Goal: Task Accomplishment & Management: Manage account settings

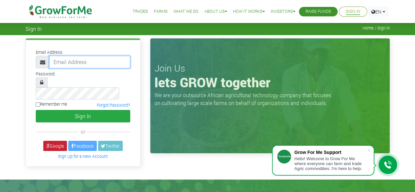
type input "50000"
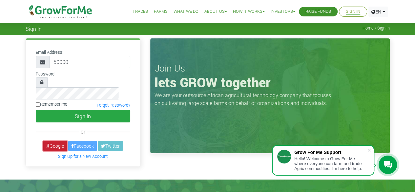
click at [60, 141] on link "Google" at bounding box center [55, 146] width 24 height 10
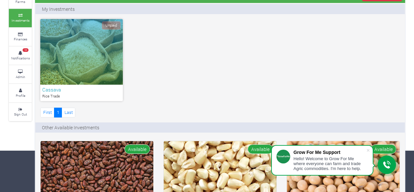
scroll to position [33, 0]
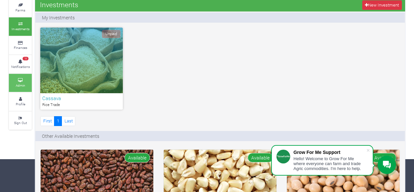
click at [20, 84] on small "Admin" at bounding box center [21, 85] width 10 height 5
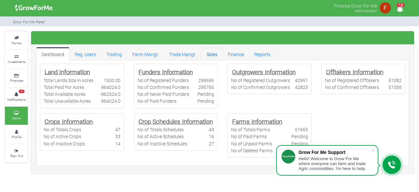
click at [214, 56] on link "Sales" at bounding box center [212, 53] width 21 height 13
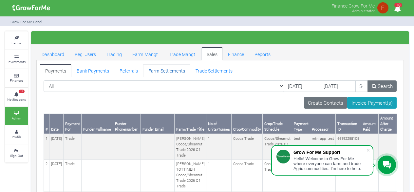
click at [165, 74] on link "Farm Settlements" at bounding box center [166, 70] width 47 height 13
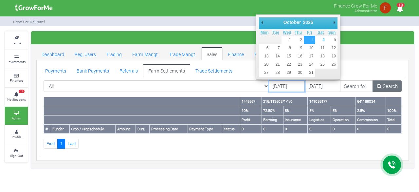
click at [269, 84] on input "03/10/2025" at bounding box center [287, 86] width 36 height 12
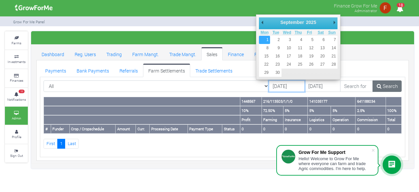
type input "[DATE]"
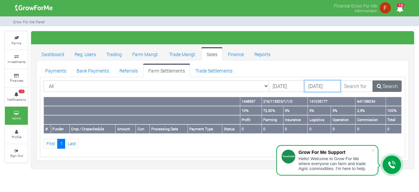
click at [305, 86] on input "05/10/2025" at bounding box center [323, 86] width 36 height 12
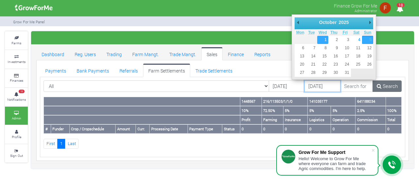
type input "[DATE]"
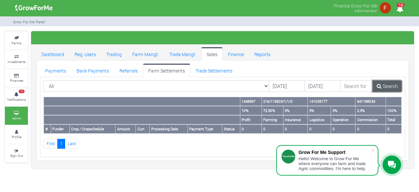
click at [386, 83] on link "Search" at bounding box center [387, 86] width 29 height 12
click at [218, 68] on link "Trade Settlements" at bounding box center [214, 70] width 48 height 13
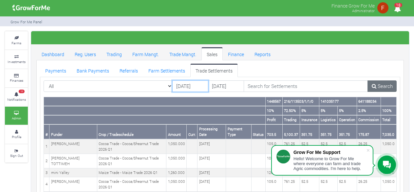
click at [190, 87] on input "03/10/2025" at bounding box center [190, 86] width 36 height 12
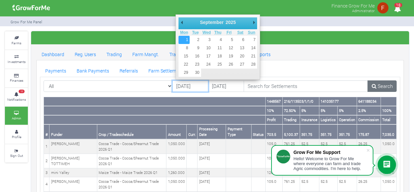
type input "[DATE]"
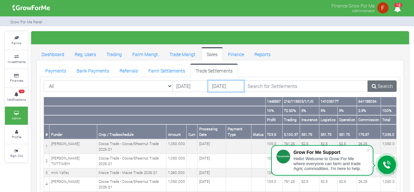
click at [223, 85] on input "05/10/2025" at bounding box center [226, 86] width 36 height 12
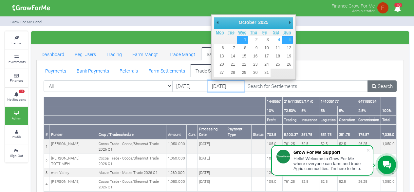
type input "[DATE]"
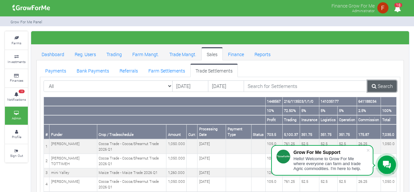
click at [386, 85] on link "Search" at bounding box center [382, 86] width 29 height 12
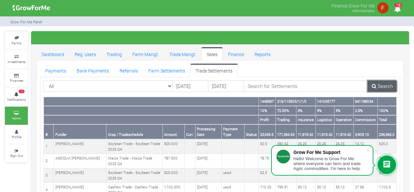
click at [380, 87] on link "Search" at bounding box center [382, 86] width 29 height 12
copy th "236,365.0"
drag, startPoint x: 379, startPoint y: 133, endPoint x: 395, endPoint y: 132, distance: 15.1
click at [395, 132] on th "236,365.0" at bounding box center [386, 131] width 19 height 15
click at [383, 87] on link "Search" at bounding box center [382, 86] width 29 height 12
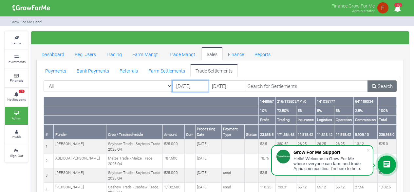
click at [193, 87] on input "[DATE]" at bounding box center [190, 86] width 36 height 12
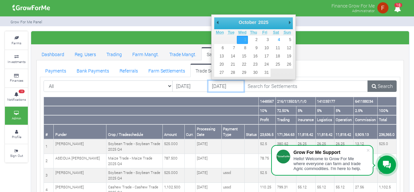
click at [229, 89] on input "[DATE]" at bounding box center [226, 86] width 36 height 12
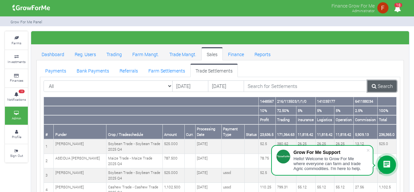
click at [382, 86] on link "Search" at bounding box center [382, 86] width 29 height 12
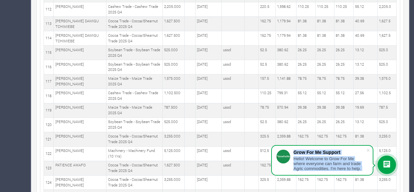
scroll to position [1810, 0]
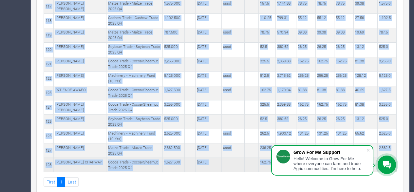
copy table "1448567 216/113503/1/1/0 141035177 641188034 10% 72.50% 5% 5% 5% 2.5% 100% Prof…"
drag, startPoint x: 260, startPoint y: 99, endPoint x: 391, endPoint y: 148, distance: 140.0
copy table "1448567 216/113503/1/1/0 141035177 641188034 10% 72.50% 5% 5% 5% 2.5% 100% Prof…"
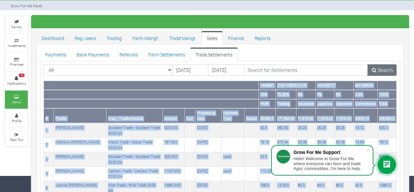
scroll to position [0, 0]
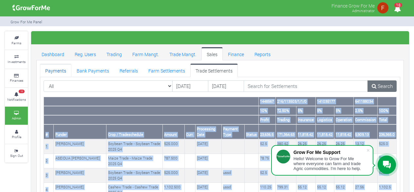
click at [64, 71] on link "Payments" at bounding box center [55, 70] width 31 height 13
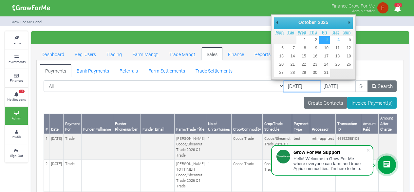
click at [284, 87] on input "03/10/2025" at bounding box center [302, 86] width 36 height 12
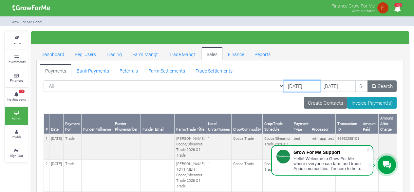
click at [290, 87] on input "02/09/2025" at bounding box center [302, 86] width 36 height 12
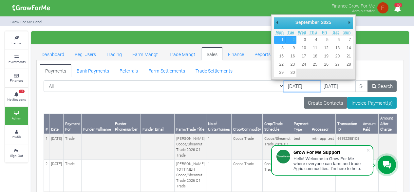
type input "[DATE]"
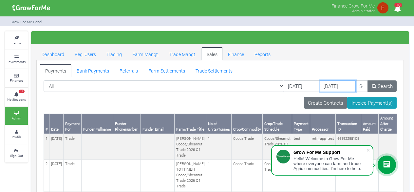
click at [320, 87] on input "05/10/2025" at bounding box center [338, 86] width 36 height 12
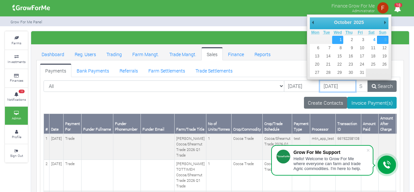
type input "01/10/2025"
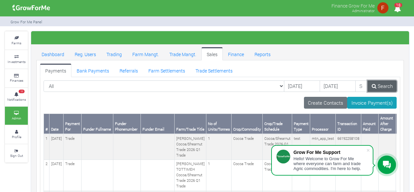
click at [385, 86] on link "Search" at bounding box center [382, 86] width 29 height 12
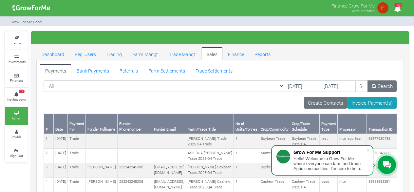
click at [157, 97] on div "Create Contacts Invoice Payment(s)" at bounding box center [220, 103] width 353 height 12
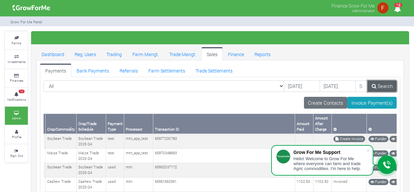
click at [385, 85] on link "Search" at bounding box center [382, 86] width 29 height 12
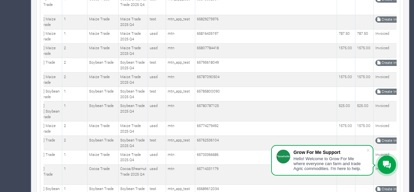
scroll to position [459, 0]
click at [367, 150] on span at bounding box center [368, 150] width 7 height 7
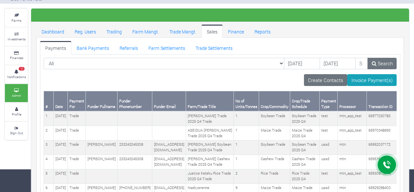
scroll to position [33, 0]
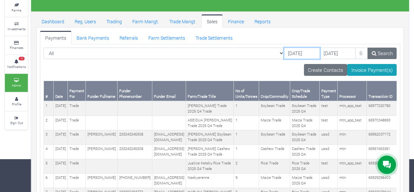
click at [290, 51] on input "[DATE]" at bounding box center [302, 54] width 36 height 12
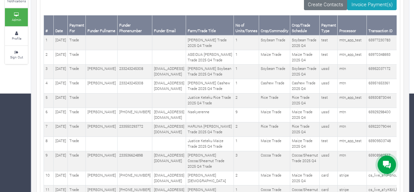
scroll to position [0, 0]
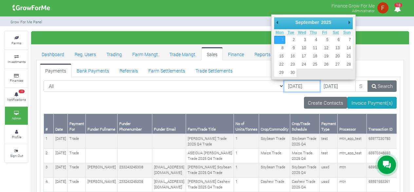
click at [293, 87] on input "[DATE]" at bounding box center [302, 86] width 36 height 12
type input "[DATE]"
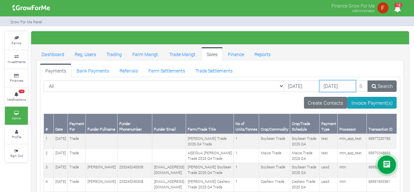
click at [320, 87] on input "01/10/2025" at bounding box center [338, 86] width 36 height 12
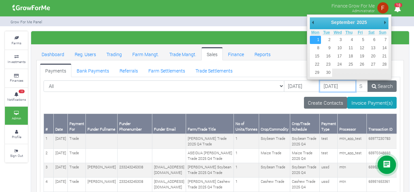
type input "[DATE]"
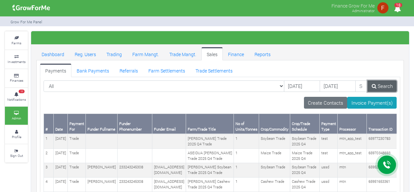
click at [377, 84] on link "Search" at bounding box center [382, 86] width 29 height 12
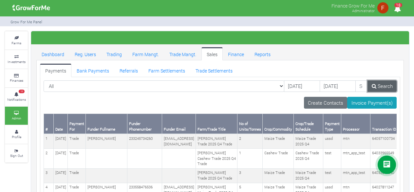
click at [382, 87] on link "Search" at bounding box center [382, 86] width 29 height 12
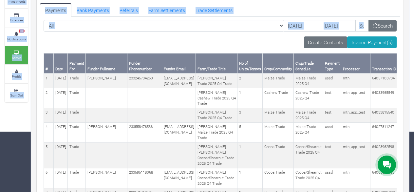
scroll to position [77, 0]
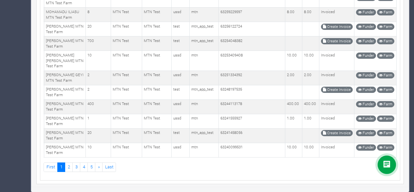
scroll to position [4128, 0]
copy table
drag, startPoint x: 45, startPoint y: 128, endPoint x: 397, endPoint y: 139, distance: 352.4
click at [68, 167] on link "2" at bounding box center [69, 167] width 8 height 10
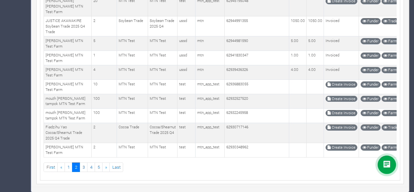
scroll to position [4167, 0]
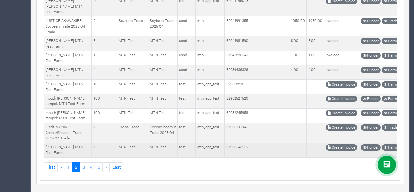
copy table "# Date Payment For Funder Fullname Funder Phonenumber Funder Email Farm/Trade T…"
drag, startPoint x: 45, startPoint y: 137, endPoint x: 395, endPoint y: 142, distance: 349.3
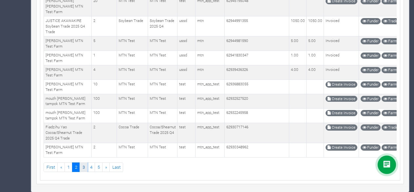
click at [82, 169] on link "3" at bounding box center [84, 167] width 8 height 10
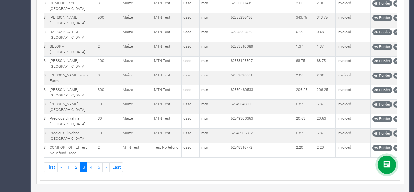
scroll to position [4067, 0]
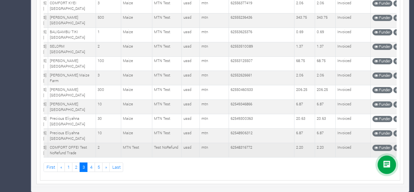
copy table "# Date Payment For Funder Fullname Funder Phonenumber Funder Email Farm/Trade T…"
drag, startPoint x: 46, startPoint y: 136, endPoint x: 397, endPoint y: 144, distance: 351.0
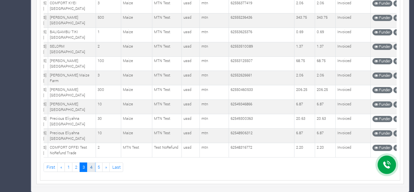
click at [91, 167] on link "4" at bounding box center [91, 167] width 8 height 10
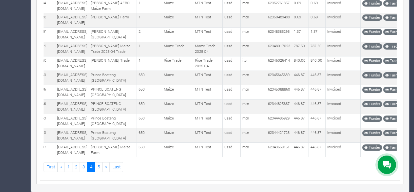
scroll to position [4006, 0]
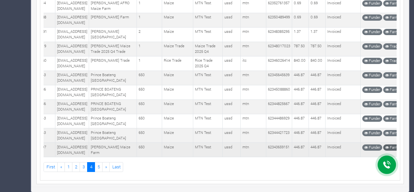
drag, startPoint x: 45, startPoint y: 137, endPoint x: 392, endPoint y: 141, distance: 347.0
copy table "# Date Payment For Funder Fullname Funder Phonenumber Funder Email Farm/Trade T…"
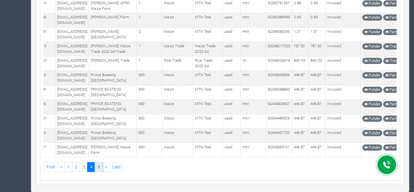
click at [99, 167] on link "5" at bounding box center [99, 167] width 8 height 10
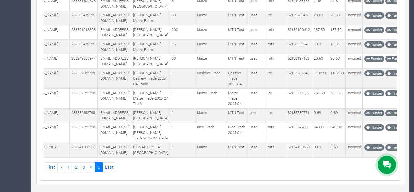
scroll to position [2833, 0]
drag, startPoint x: 45, startPoint y: 137, endPoint x: 396, endPoint y: 144, distance: 351.3
copy table "# Date Payment For Funder Fullname Funder Phonenumber Funder Email Farm/Trade T…"
click at [111, 168] on link "Last" at bounding box center [109, 167] width 14 height 10
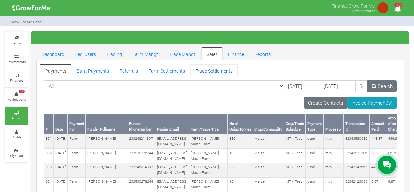
click at [201, 70] on link "Trade Settlements" at bounding box center [214, 70] width 48 height 13
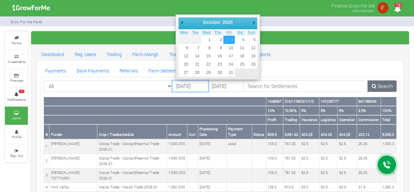
click at [194, 85] on input "[DATE]" at bounding box center [190, 86] width 36 height 12
type input "[DATE]"
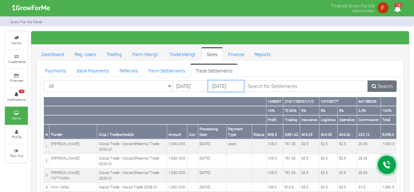
click at [218, 88] on input "05/10/2025" at bounding box center [226, 86] width 36 height 12
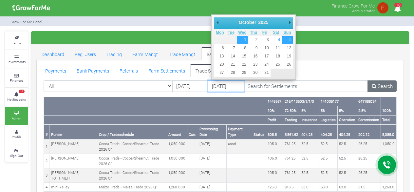
type input "[DATE]"
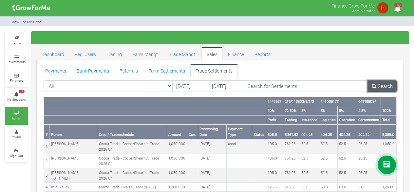
click at [383, 85] on link "Search" at bounding box center [382, 86] width 29 height 12
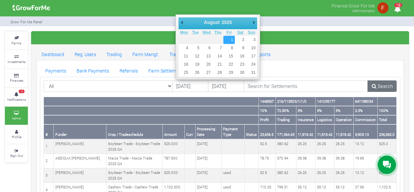
type input "[DATE]"
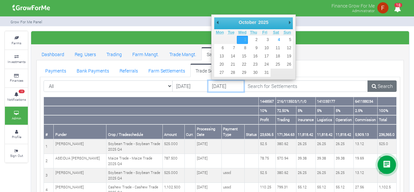
click at [219, 89] on input "[DATE]" at bounding box center [226, 86] width 36 height 12
type input "[DATE]"
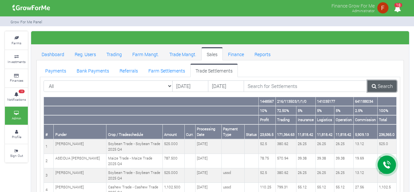
click at [378, 86] on link "Search" at bounding box center [382, 86] width 29 height 12
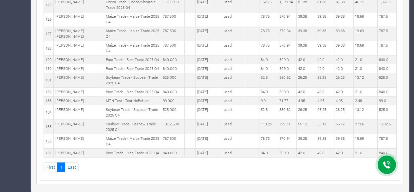
scroll to position [1939, 0]
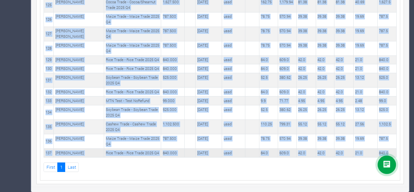
drag, startPoint x: 261, startPoint y: 102, endPoint x: 393, endPoint y: 149, distance: 139.8
copy table "1448567 216/113503/1/1/0 141035177 641188034 10% 72.50% 5% 5% 5% 2.5% 100% Prof…"
